Goal: Complete application form: Complete application form

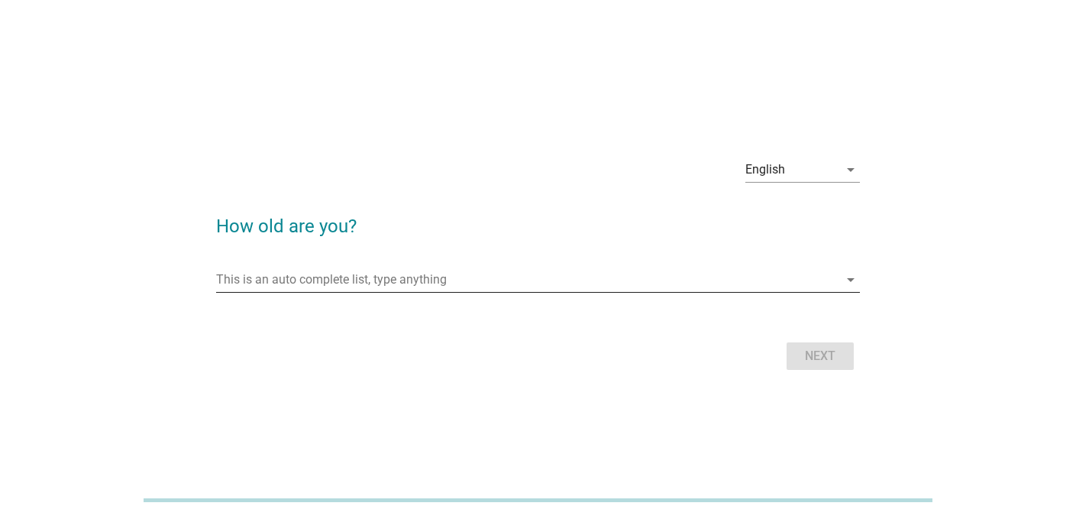
click at [309, 271] on input "This is an auto complete list, type anything" at bounding box center [527, 279] width 623 height 24
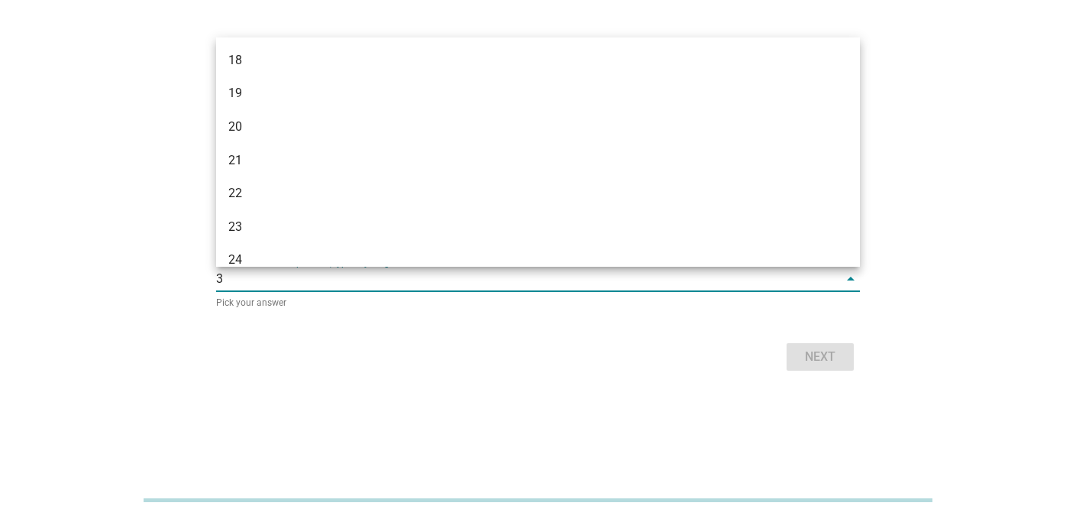
type input "32"
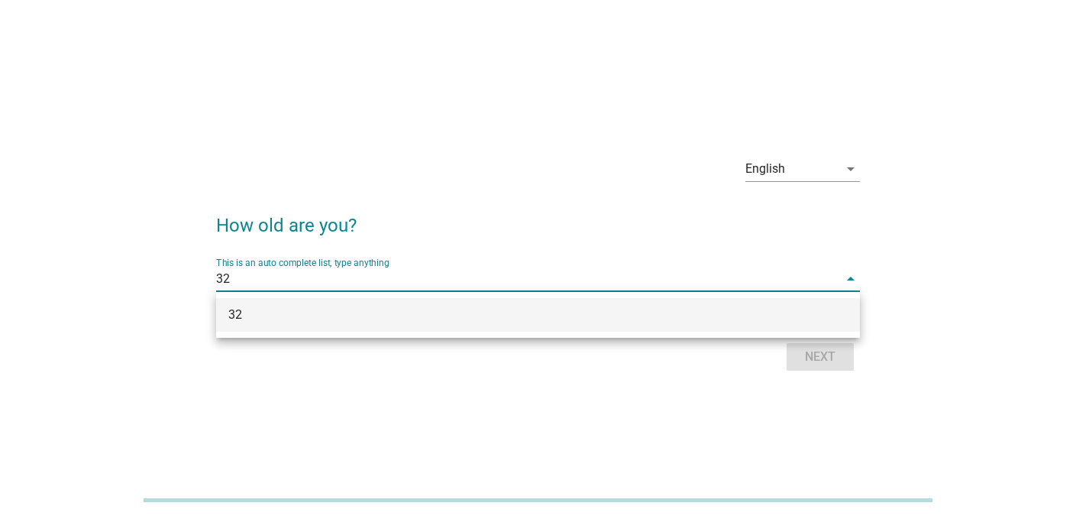
click at [295, 315] on div "32" at bounding box center [512, 315] width 568 height 18
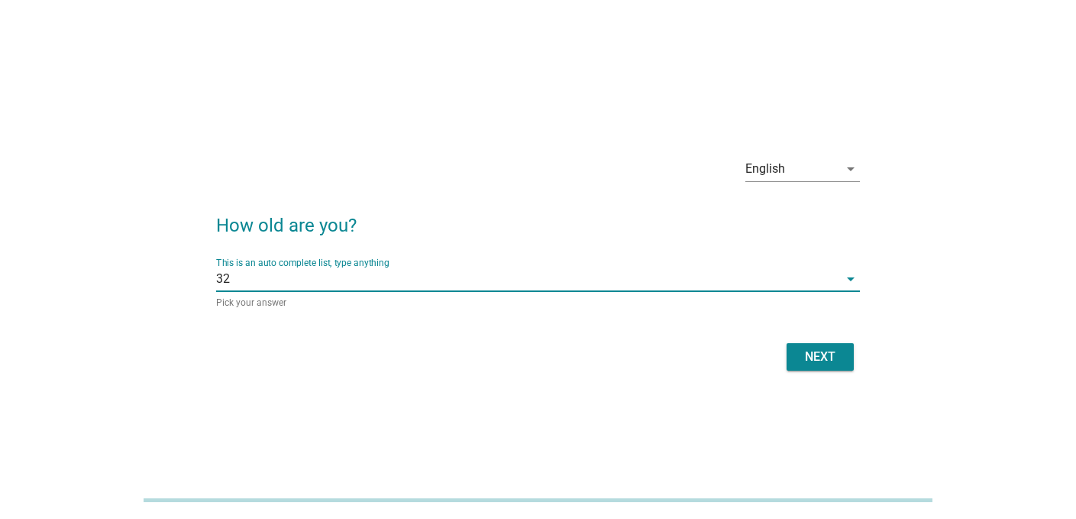
click at [837, 367] on button "Next" at bounding box center [820, 357] width 67 height 28
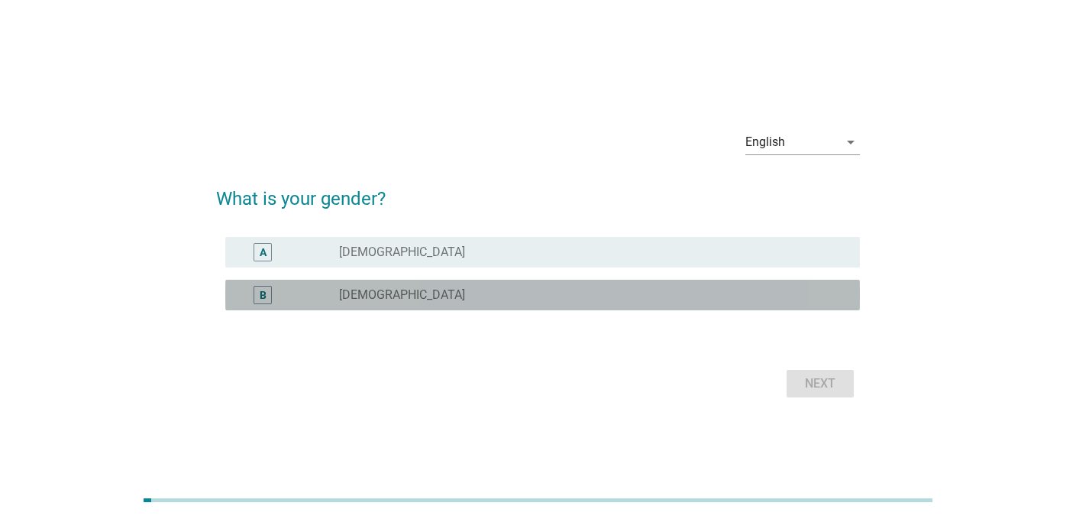
click at [377, 293] on label "[DEMOGRAPHIC_DATA]" at bounding box center [402, 294] width 126 height 15
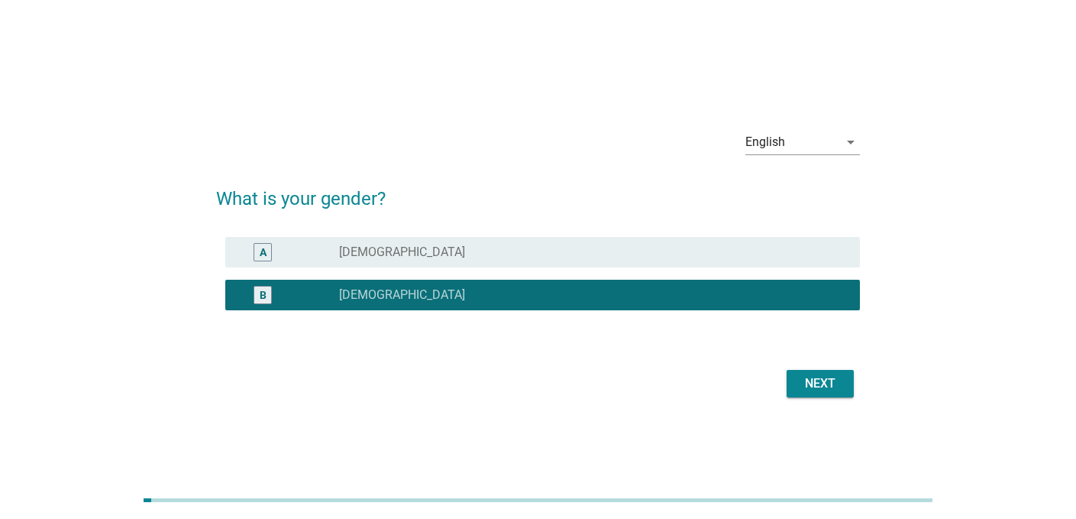
click at [802, 377] on div "Next" at bounding box center [820, 383] width 43 height 18
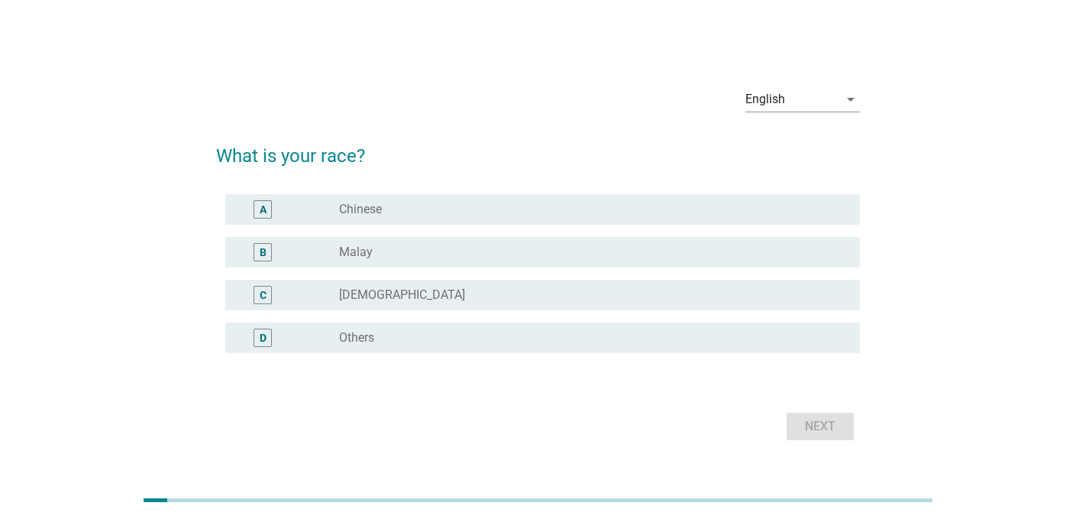
click at [361, 219] on div "A radio_button_unchecked Chinese" at bounding box center [542, 209] width 635 height 31
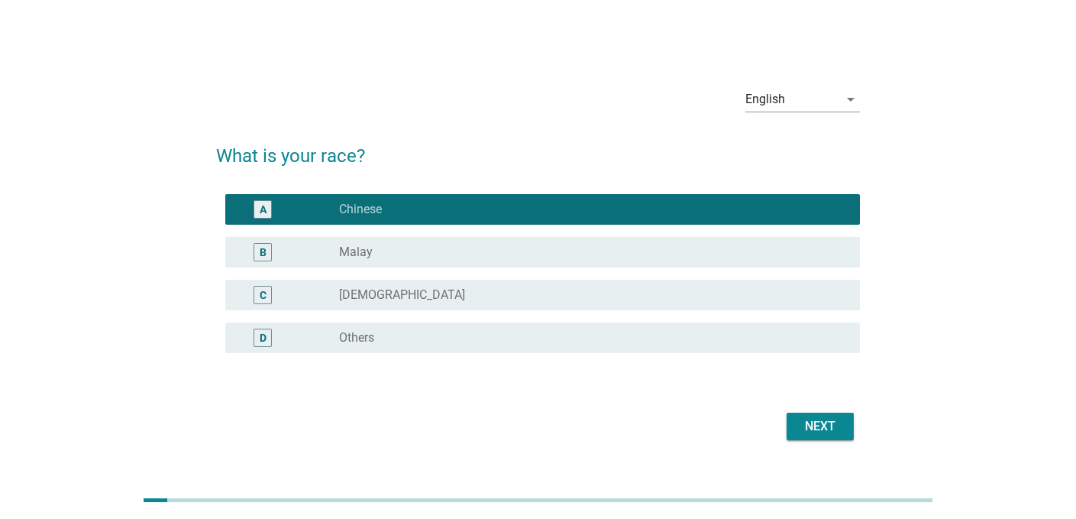
click at [810, 424] on div "Next" at bounding box center [820, 426] width 43 height 18
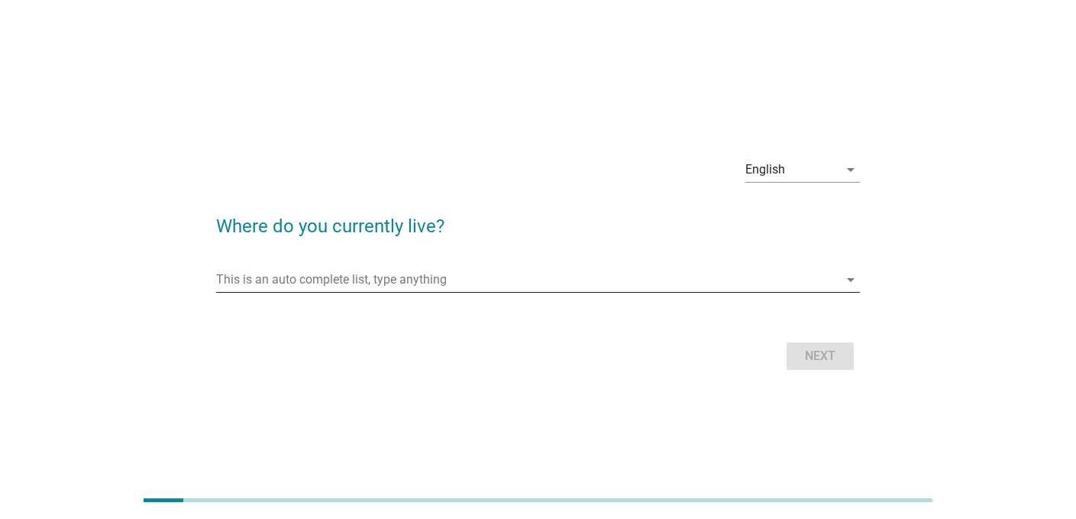
click at [433, 277] on input "This is an auto complete list, type anything" at bounding box center [527, 279] width 623 height 24
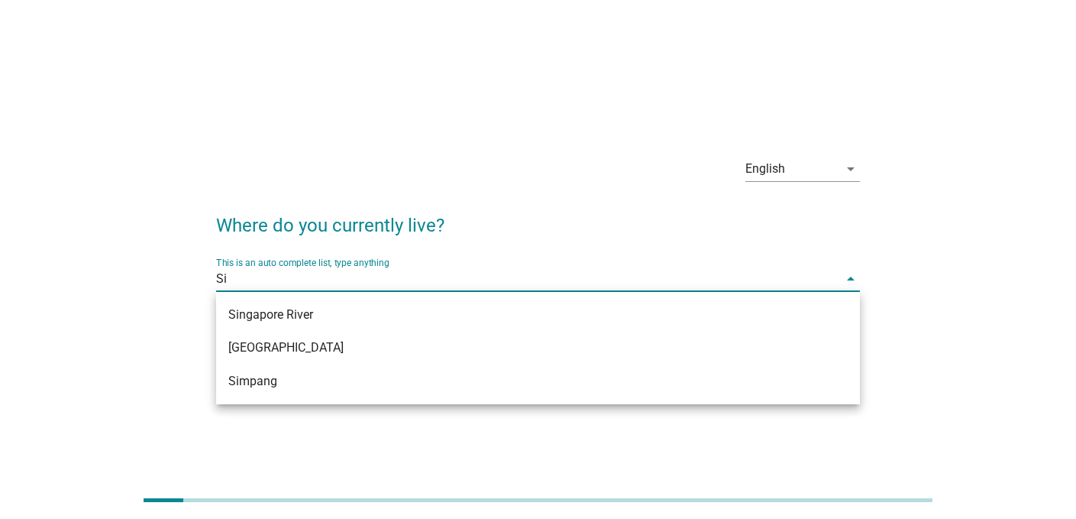
type input "S"
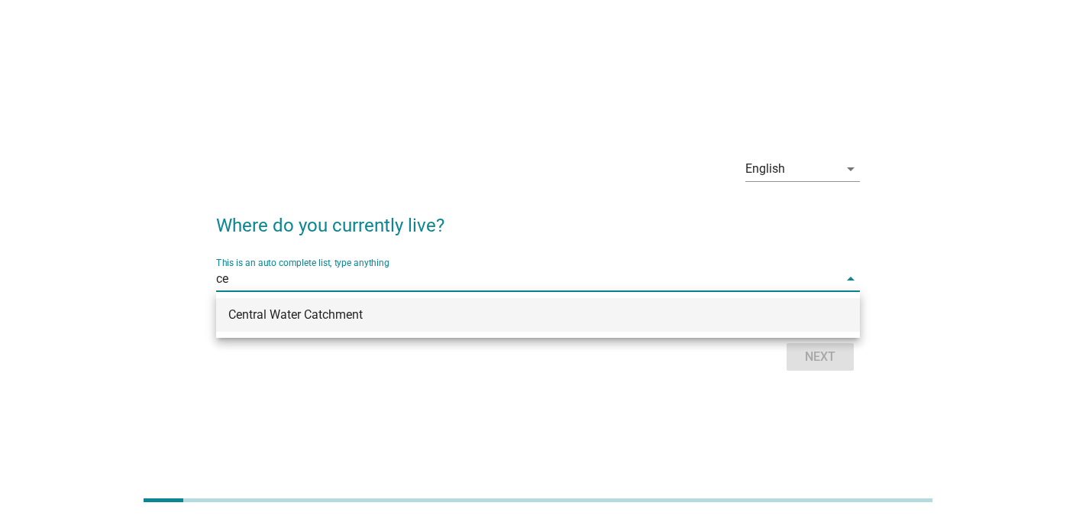
type input "c"
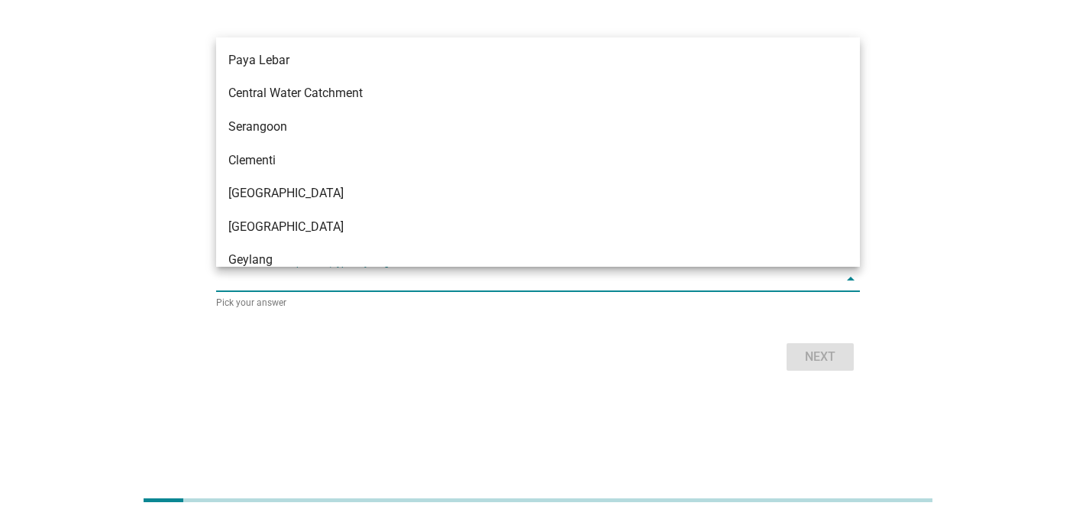
type input "a"
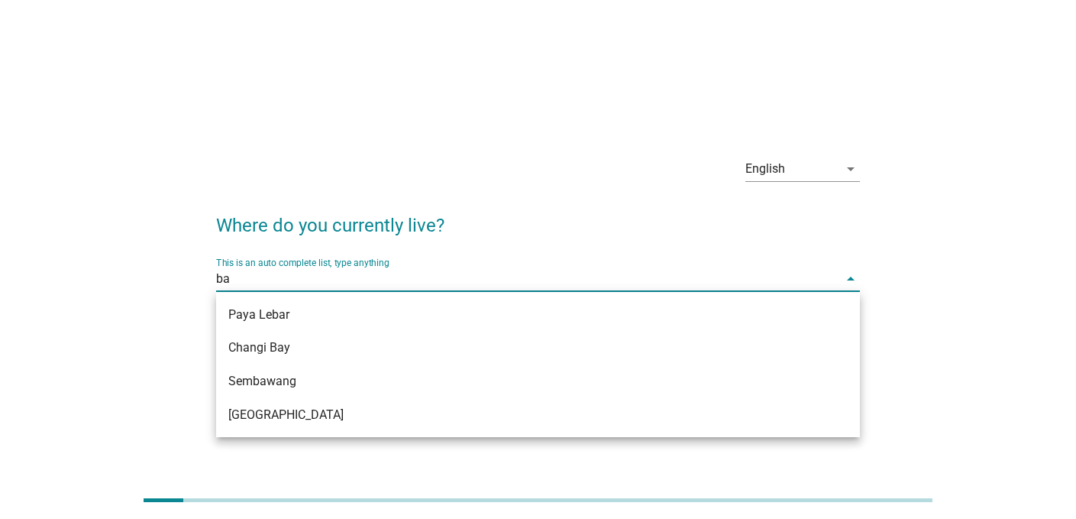
type input "b"
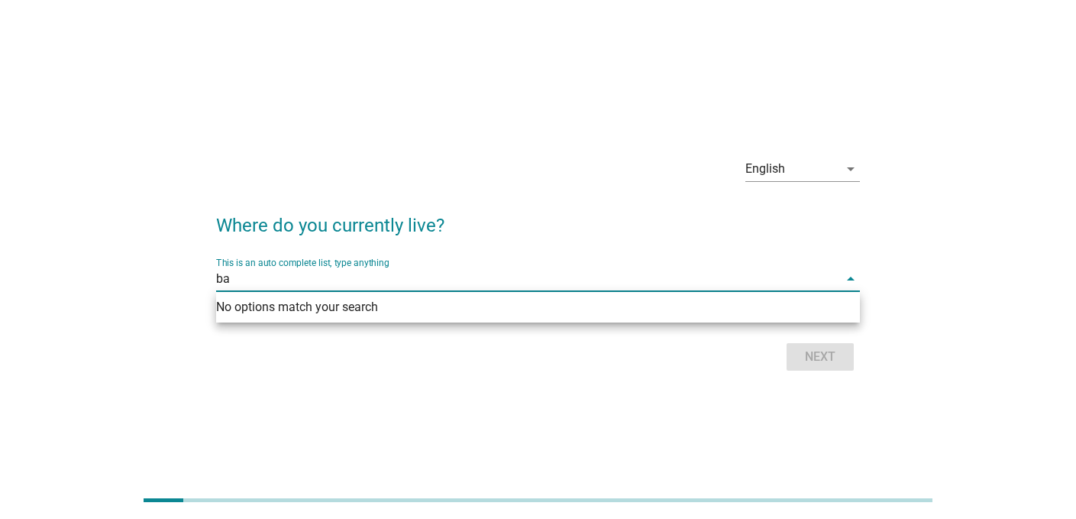
type input "b"
type input "w"
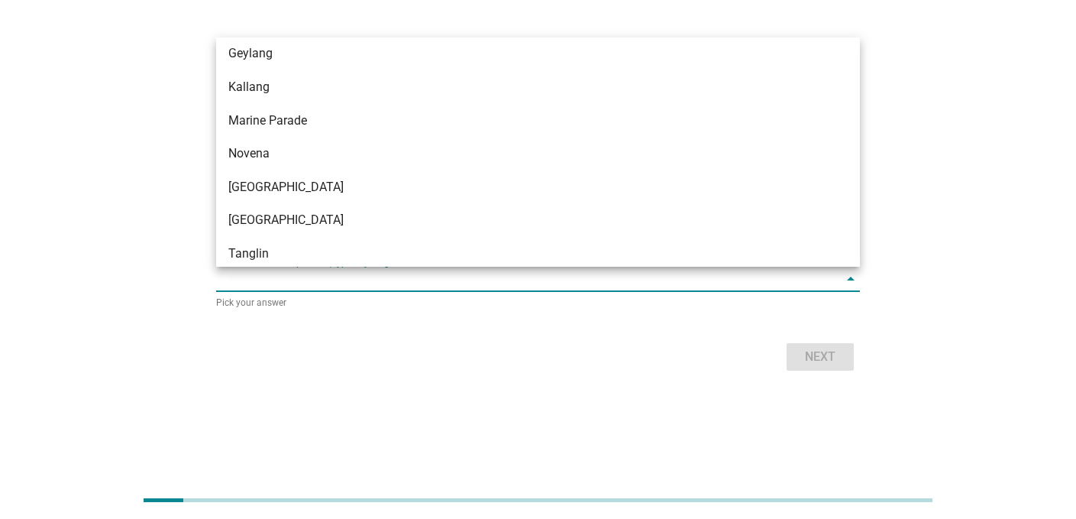
scroll to position [190, 0]
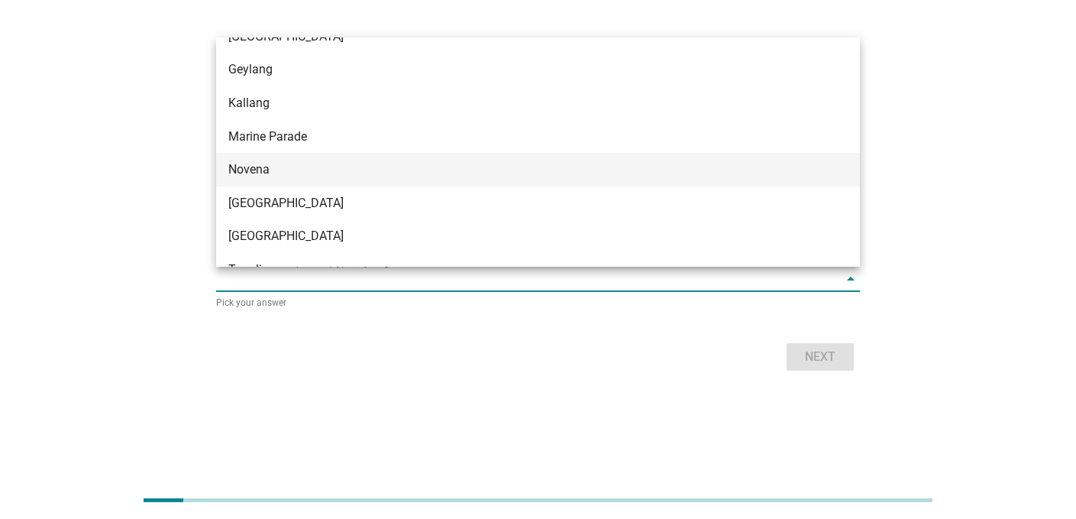
click at [289, 155] on div "Novena" at bounding box center [538, 170] width 644 height 34
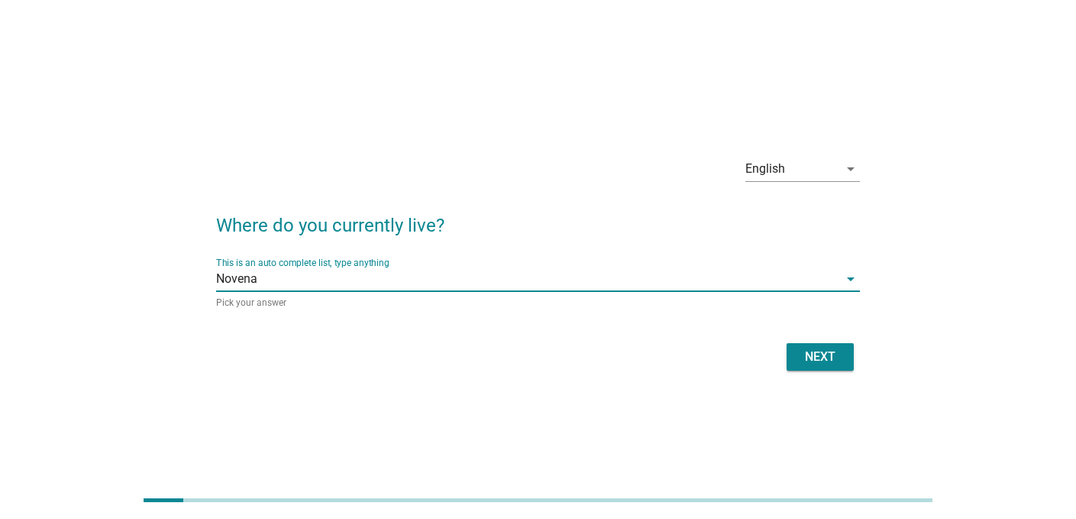
click at [819, 351] on div "Next" at bounding box center [820, 357] width 43 height 18
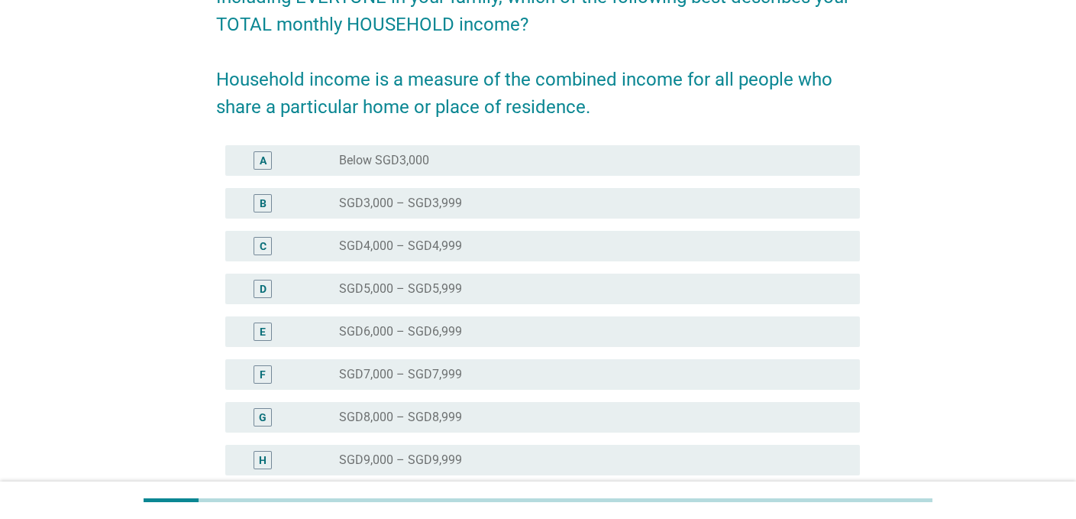
scroll to position [156, 0]
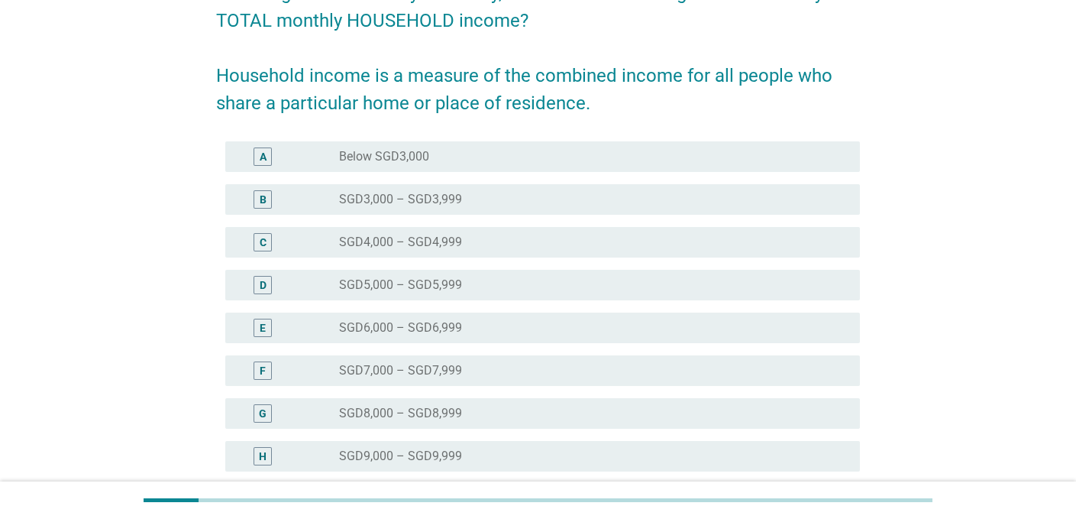
click at [436, 370] on label "SGD7,000 – SGD7,999" at bounding box center [400, 370] width 123 height 15
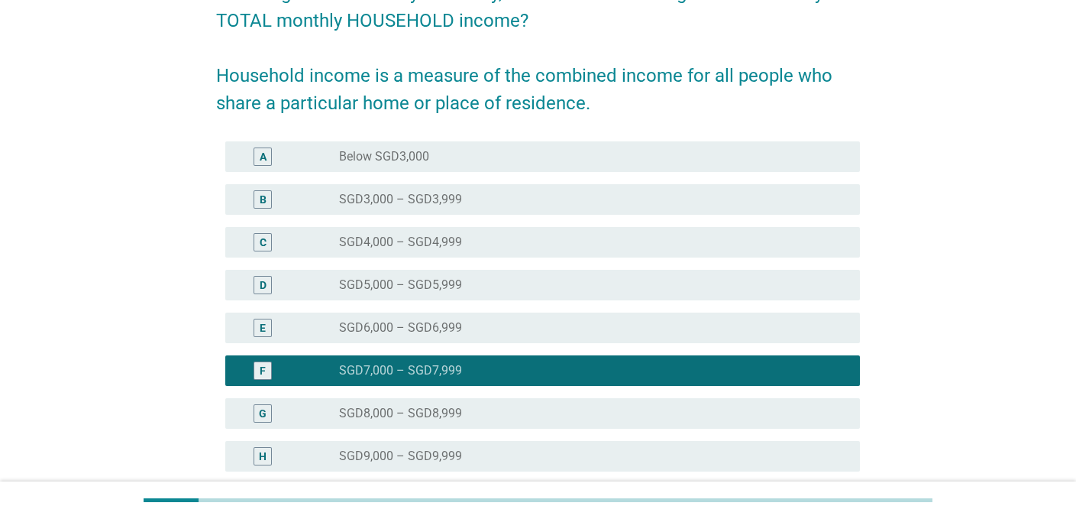
scroll to position [348, 0]
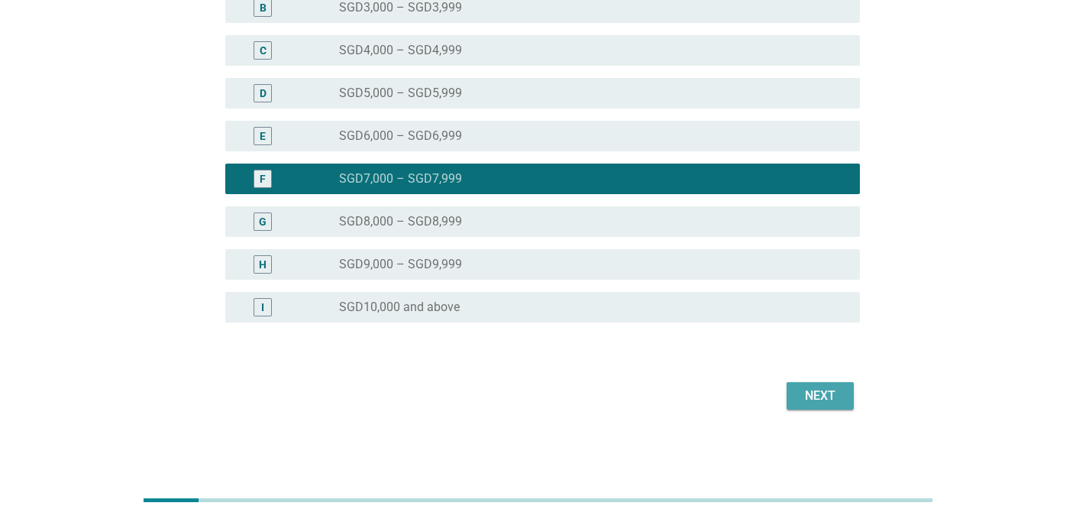
click at [801, 388] on div "Next" at bounding box center [820, 396] width 43 height 18
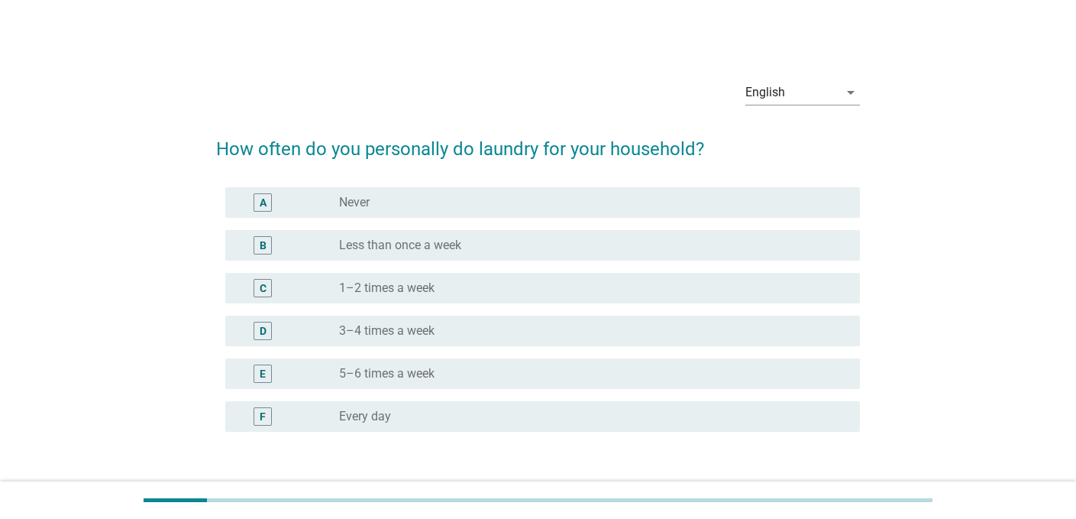
click at [390, 248] on label "Less than once a week" at bounding box center [400, 245] width 122 height 15
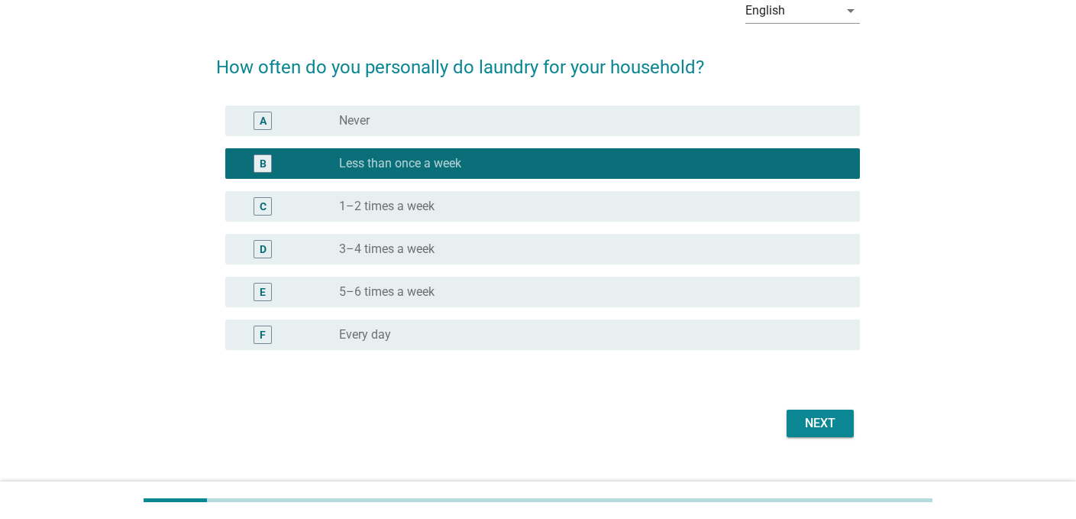
scroll to position [109, 0]
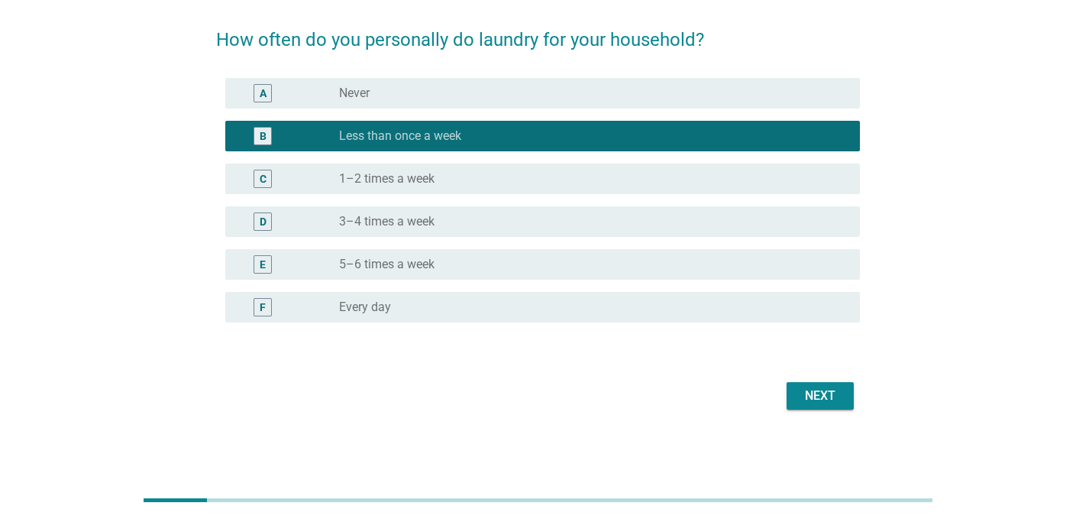
click at [821, 406] on button "Next" at bounding box center [820, 396] width 67 height 28
